Goal: Task Accomplishment & Management: Use online tool/utility

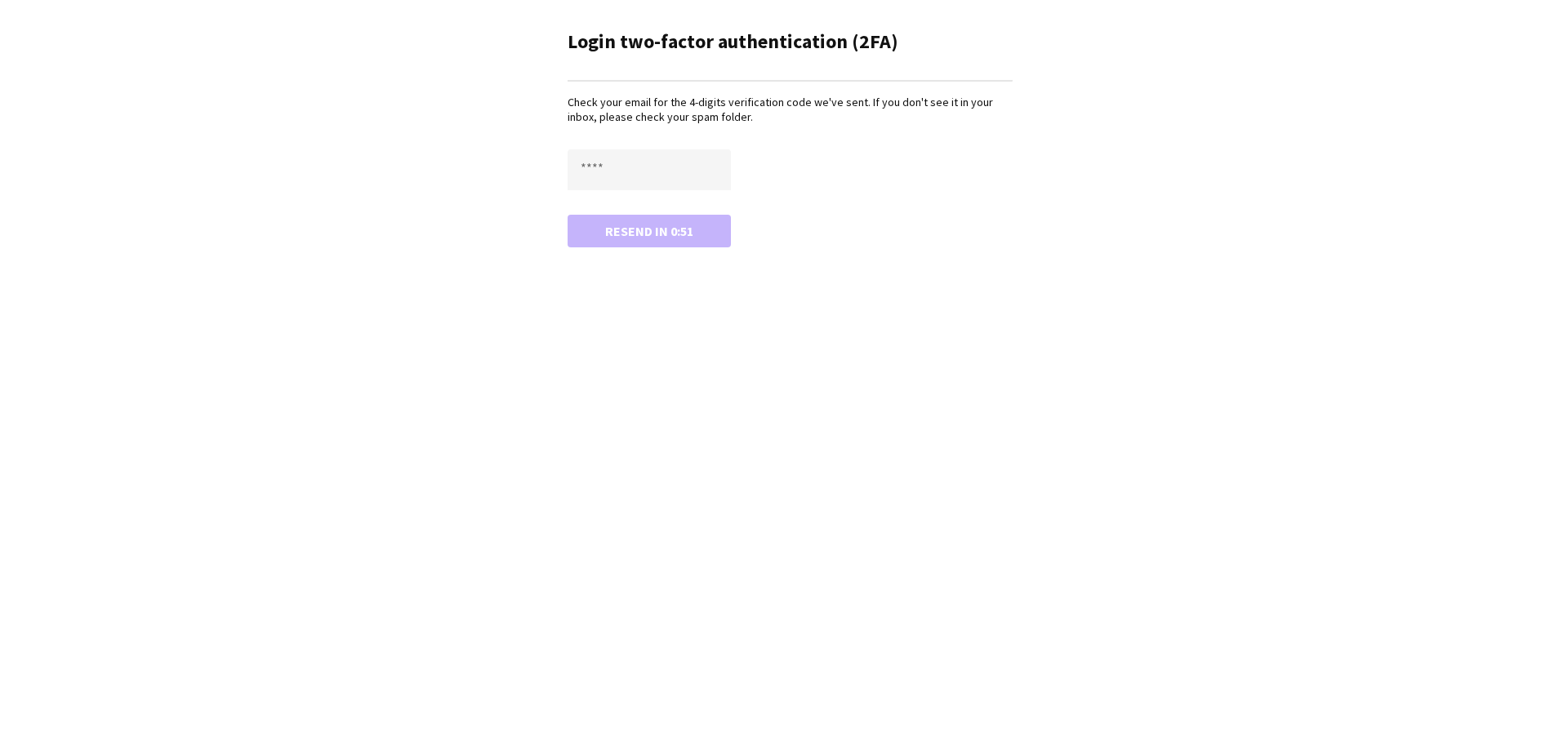
click at [652, 149] on div "Check your email for the 4-digits verification code we've sent. If you don't se…" at bounding box center [790, 170] width 445 height 152
click at [653, 154] on input "text" at bounding box center [649, 170] width 163 height 41
type input "****"
click at [568, 215] on button "Confirm" at bounding box center [649, 231] width 163 height 33
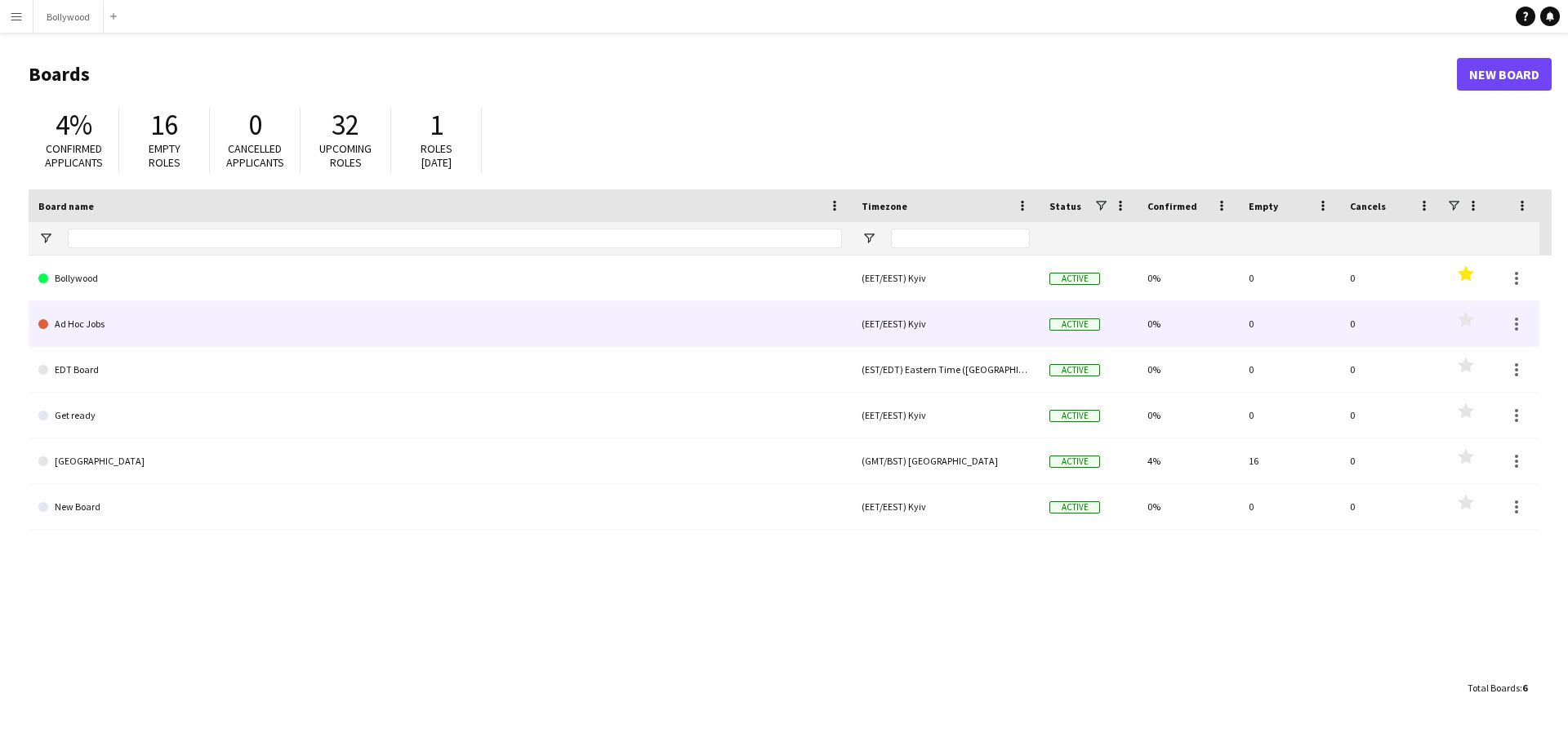
click at [138, 309] on link "Ad Hoc Jobs" at bounding box center [440, 324] width 804 height 45
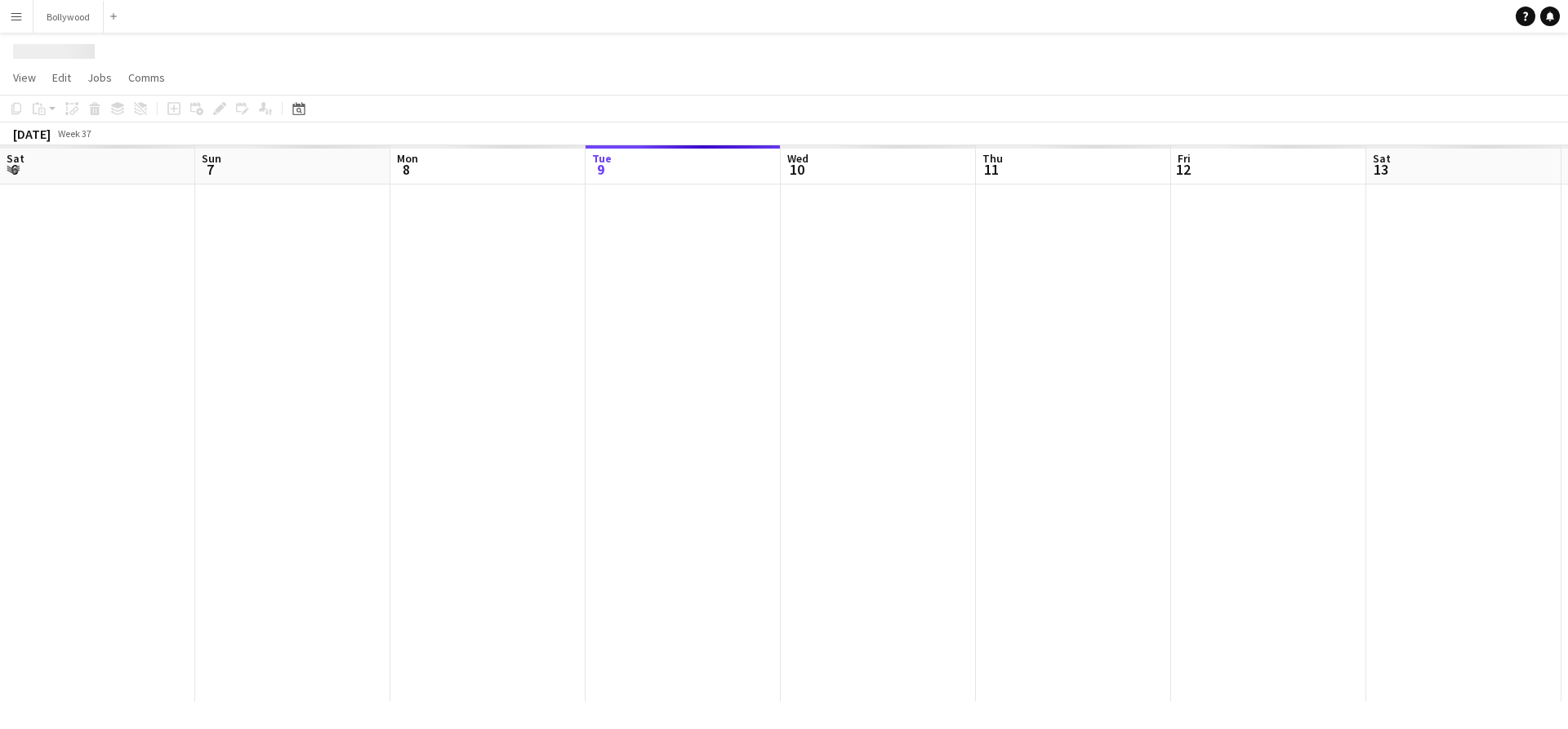
scroll to position [0, 390]
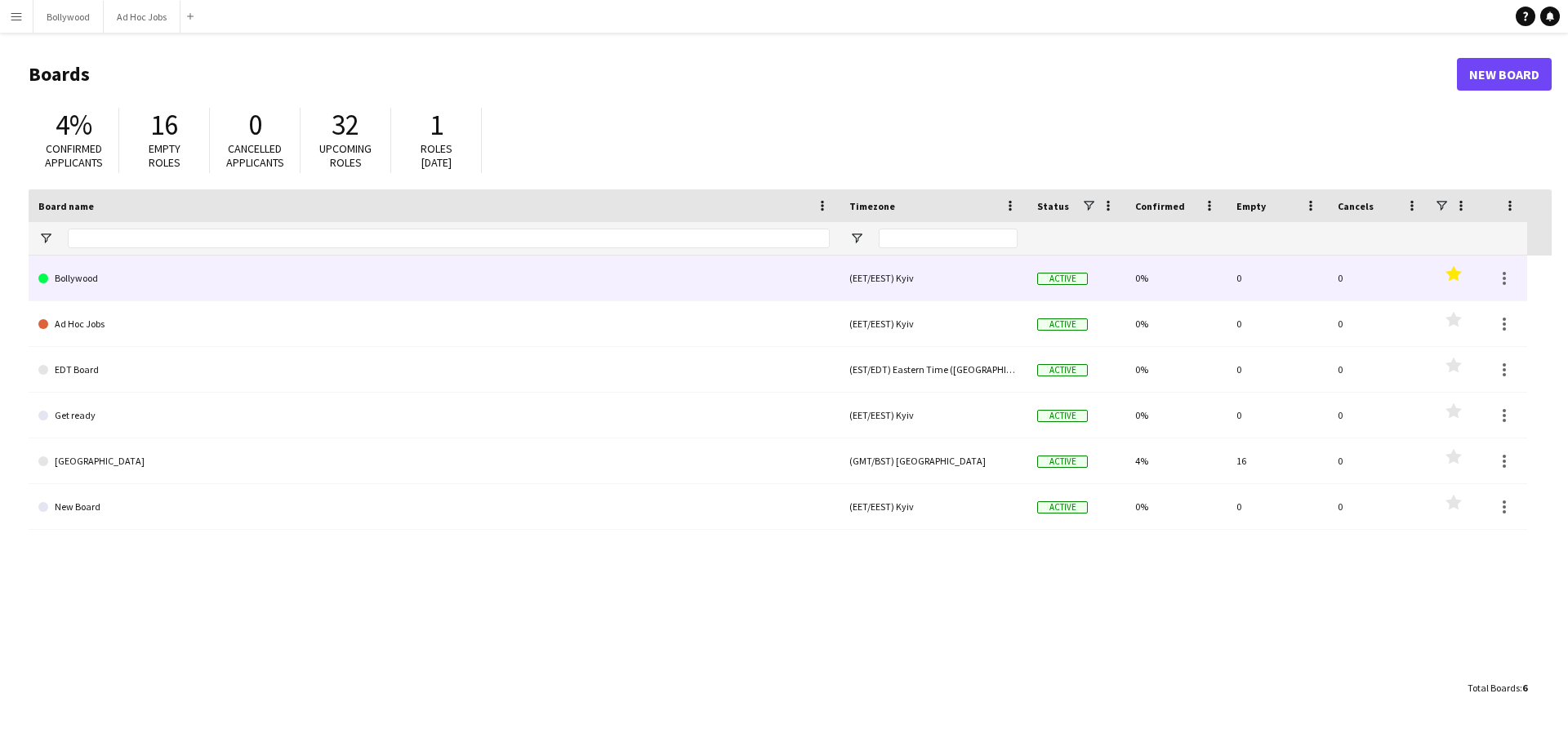
click at [168, 270] on link "Bollywood" at bounding box center [434, 278] width 792 height 45
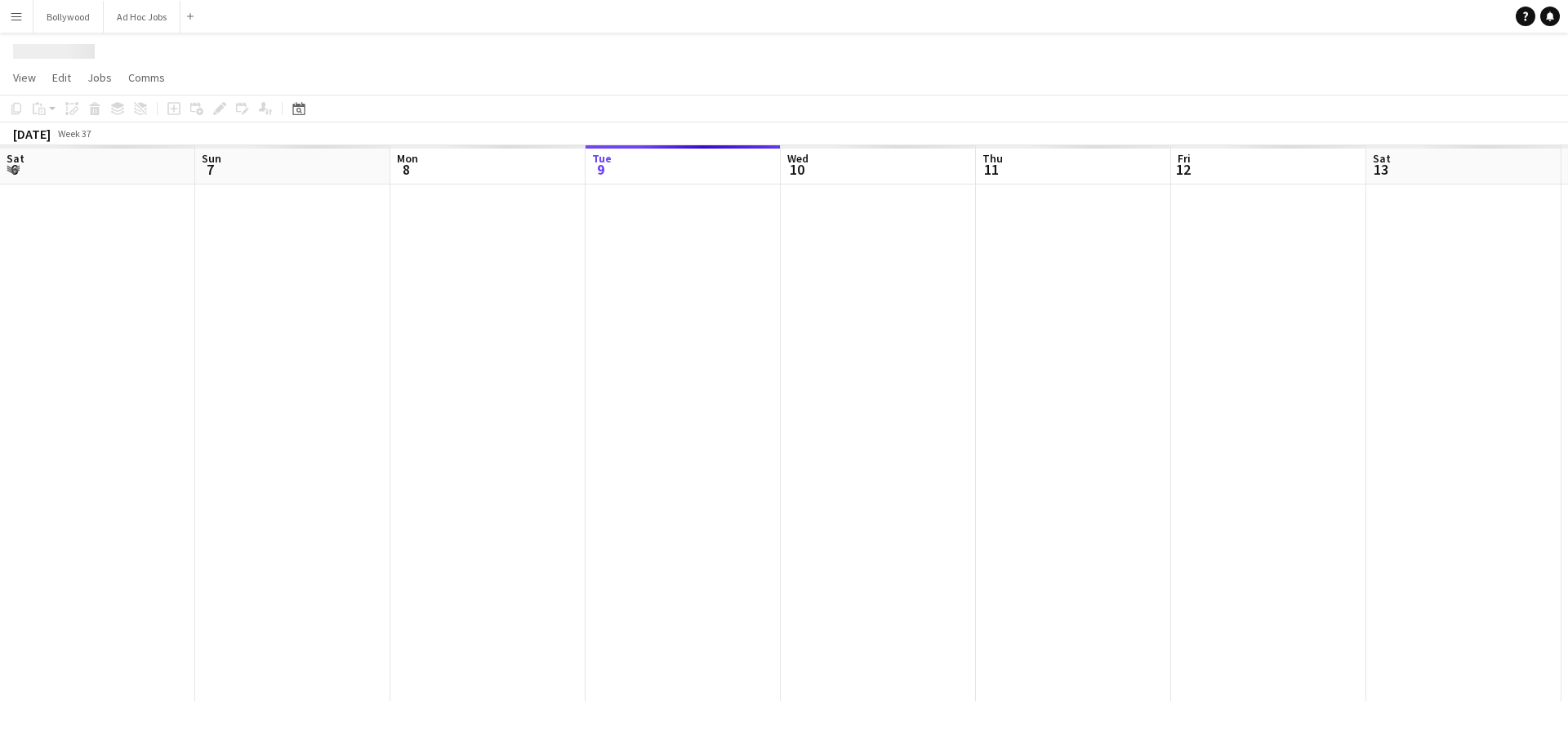
scroll to position [0, 390]
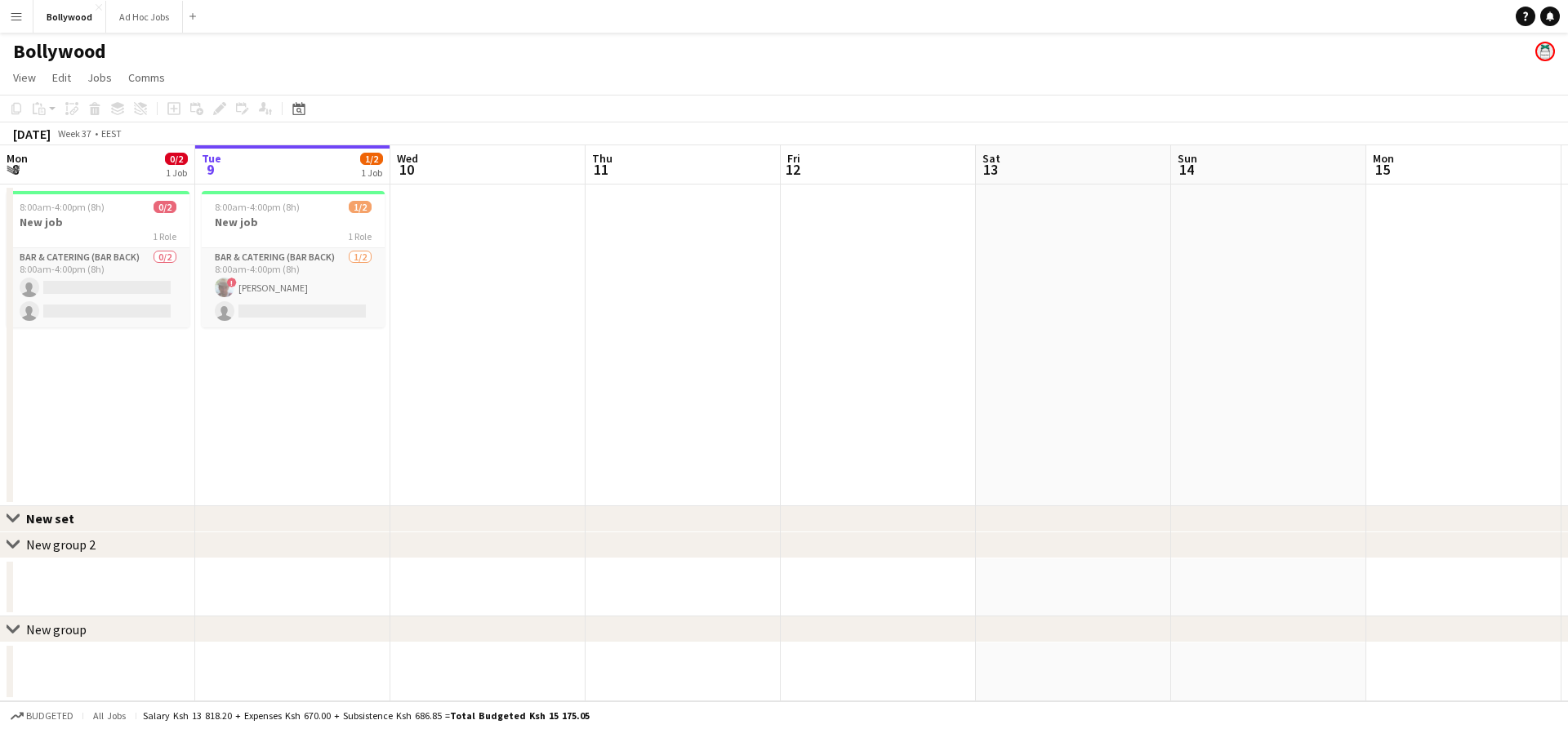
click at [416, 213] on app-date-cell at bounding box center [488, 345] width 195 height 322
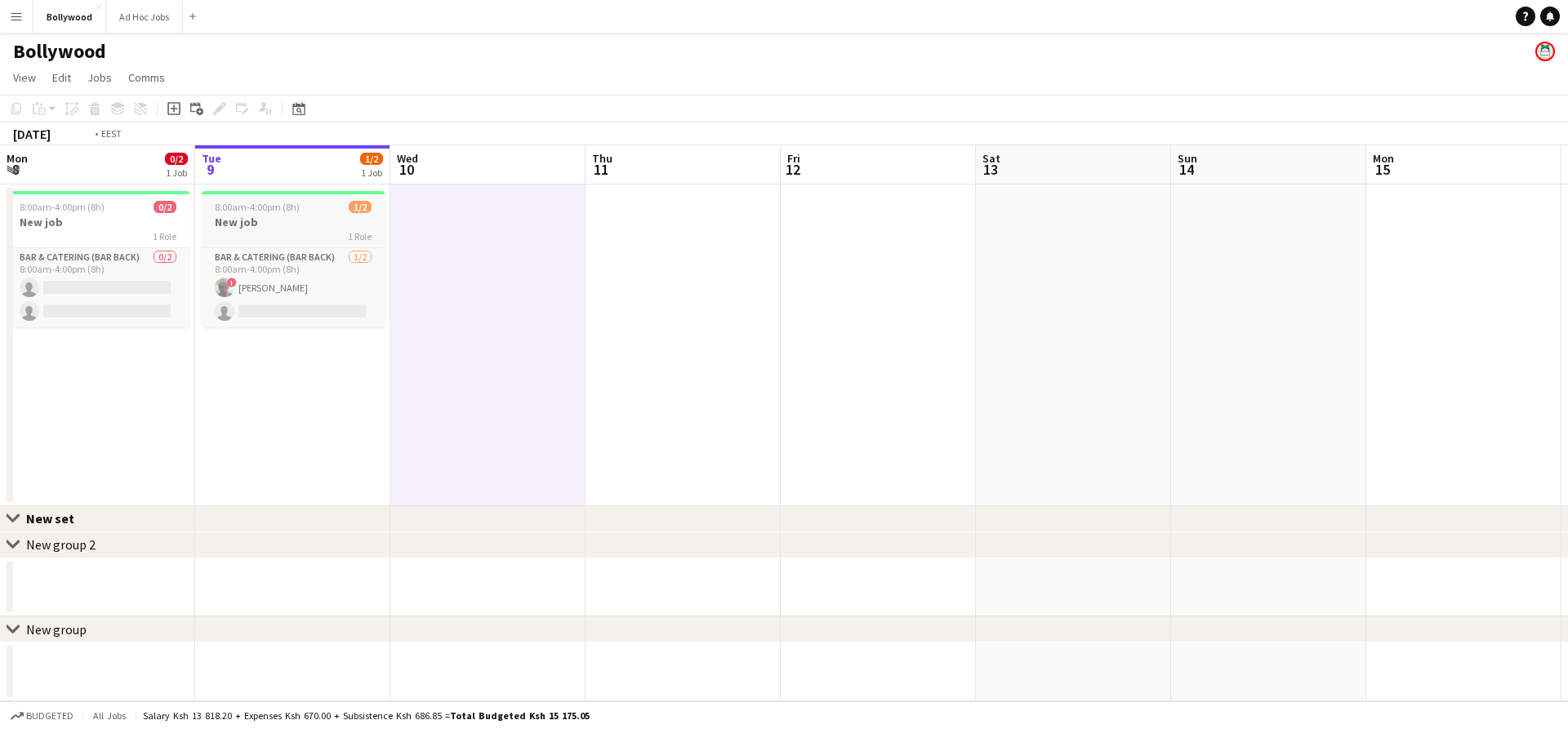
click at [307, 222] on h3 "New job" at bounding box center [292, 222] width 183 height 14
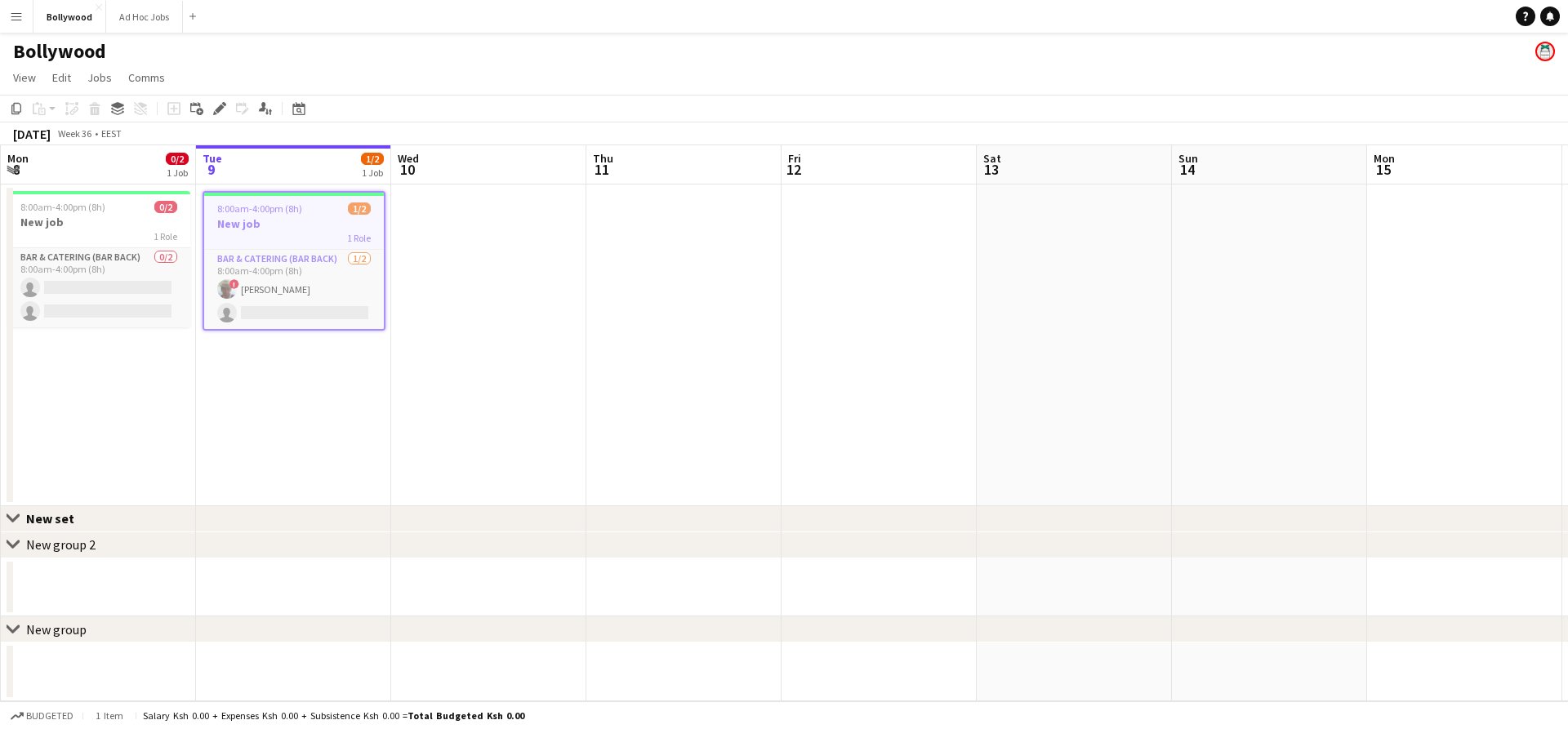
click at [528, 288] on app-date-cell at bounding box center [488, 345] width 195 height 322
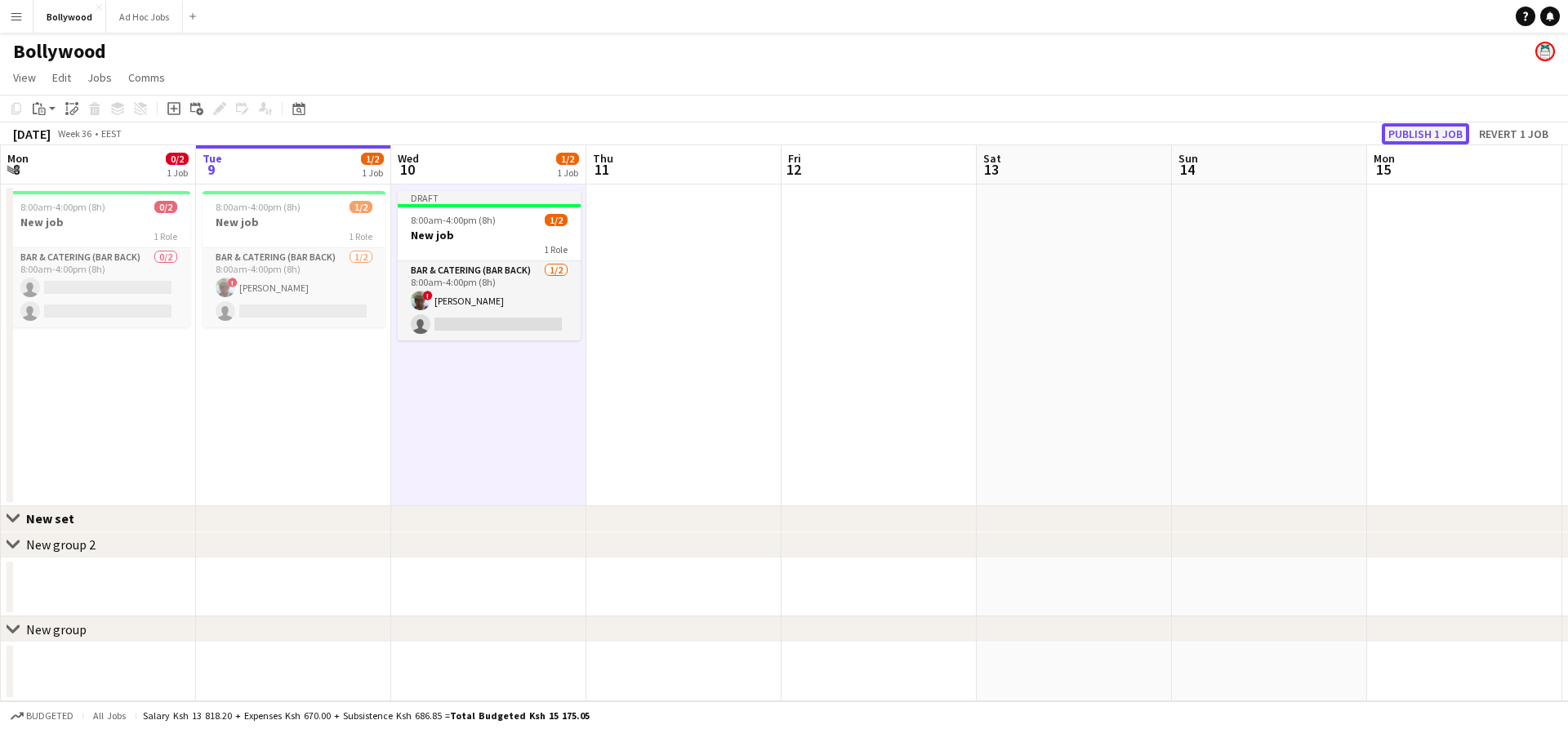
click at [1456, 124] on button "Publish 1 job" at bounding box center [1425, 134] width 87 height 21
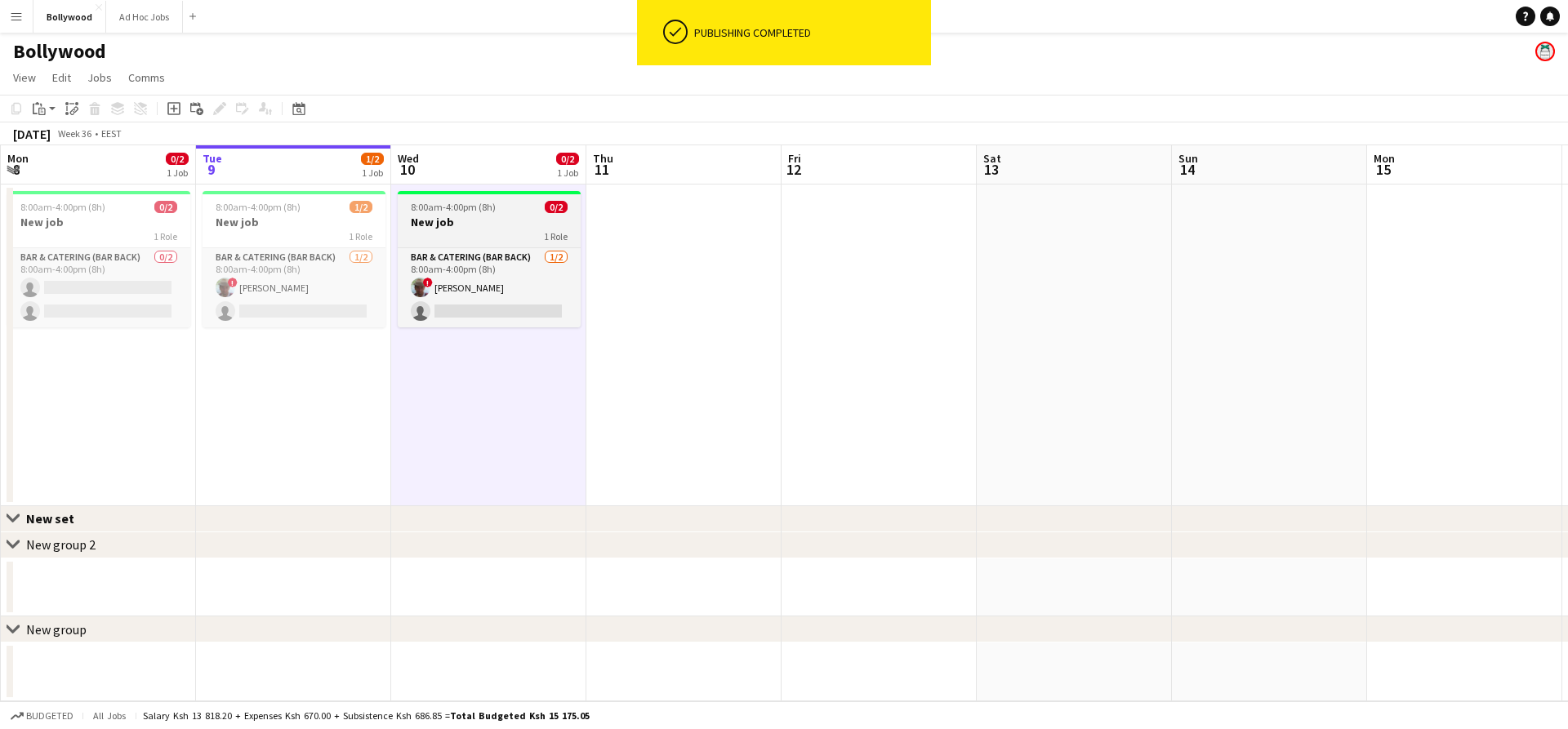
click at [520, 201] on div "8:00am-4:00pm (8h) 0/2" at bounding box center [488, 207] width 183 height 12
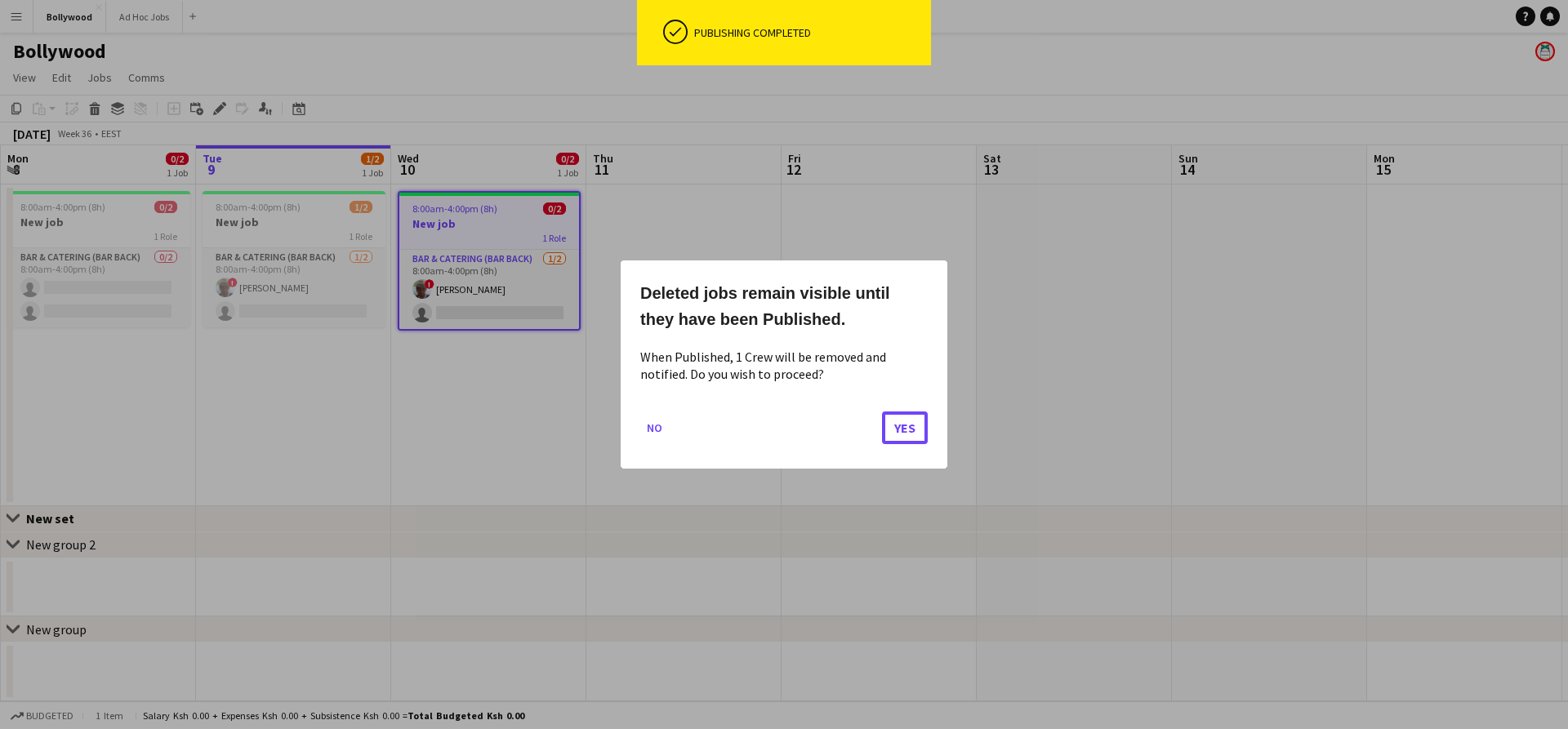
click at [897, 418] on button "Yes" at bounding box center [905, 428] width 45 height 33
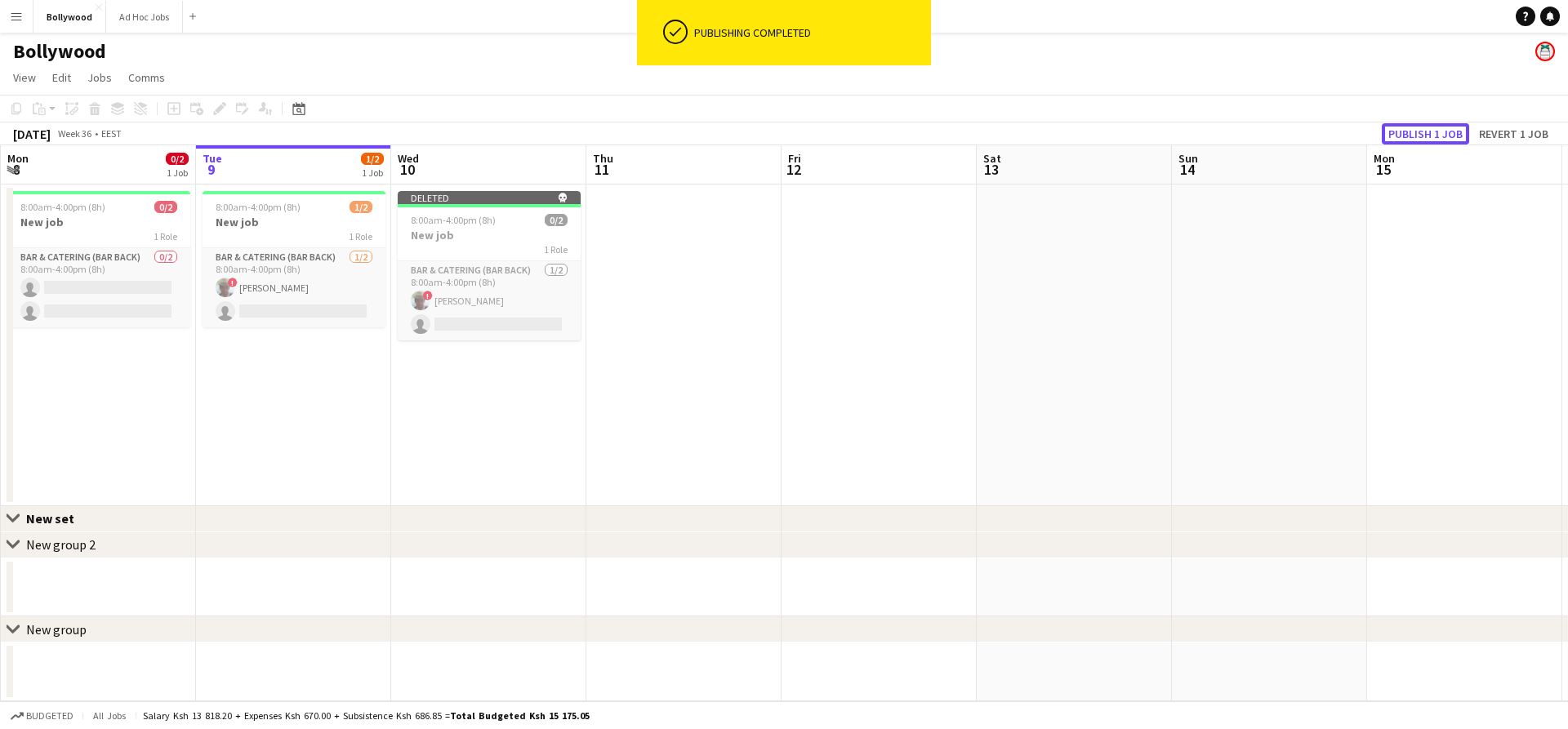
click at [1399, 135] on button "Publish 1 job" at bounding box center [1425, 134] width 87 height 21
